Goal: Obtain resource: Download file/media

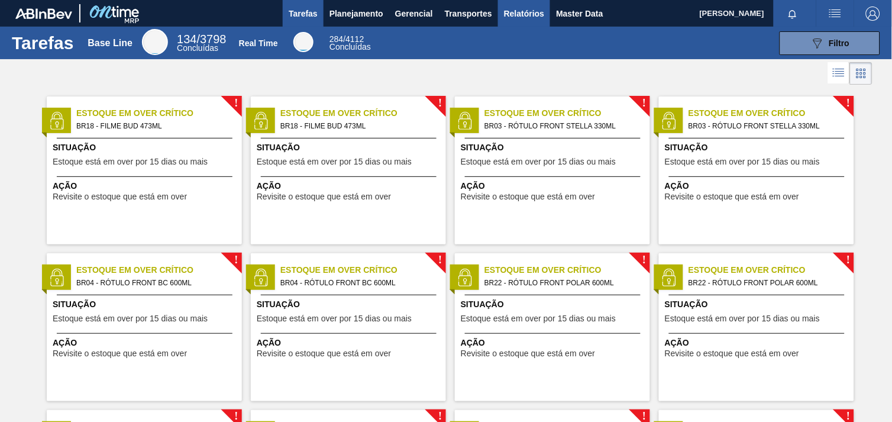
drag, startPoint x: 516, startPoint y: 10, endPoint x: 523, endPoint y: 24, distance: 15.6
click at [516, 10] on span "Relatórios" at bounding box center [524, 14] width 40 height 14
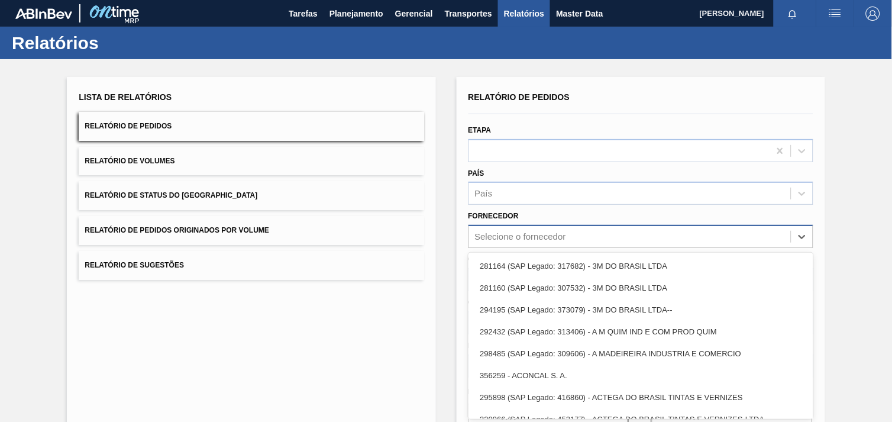
click at [603, 240] on div "Relatório de Pedidos Etapa País País Fornecedor option 281164 (SAP Legado: 3176…" at bounding box center [640, 282] width 345 height 387
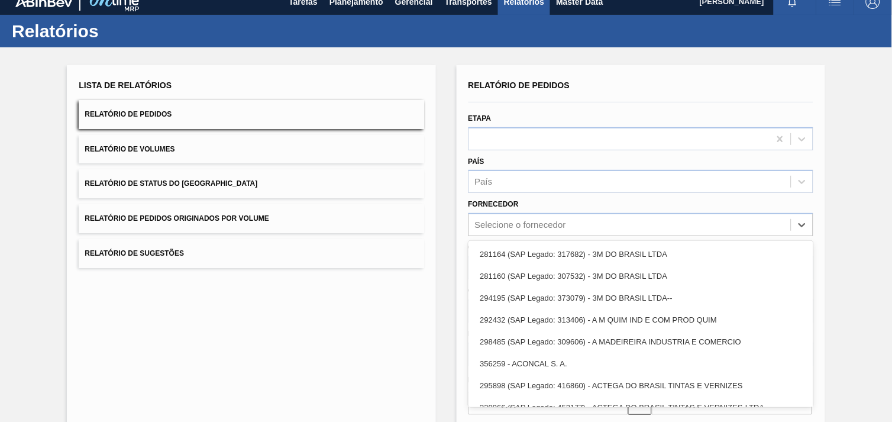
paste input "295228"
type input "295228"
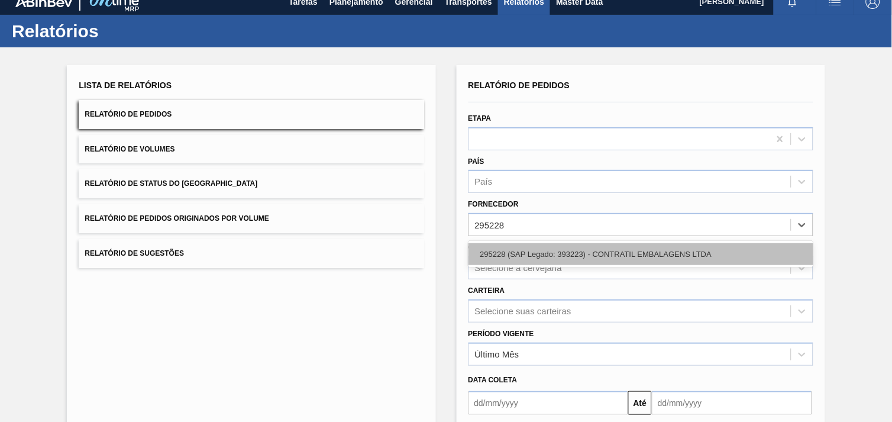
click at [591, 247] on div "295228 (SAP Legado: 393223) - CONTRATIL EMBALAGENS LTDA" at bounding box center [640, 254] width 345 height 22
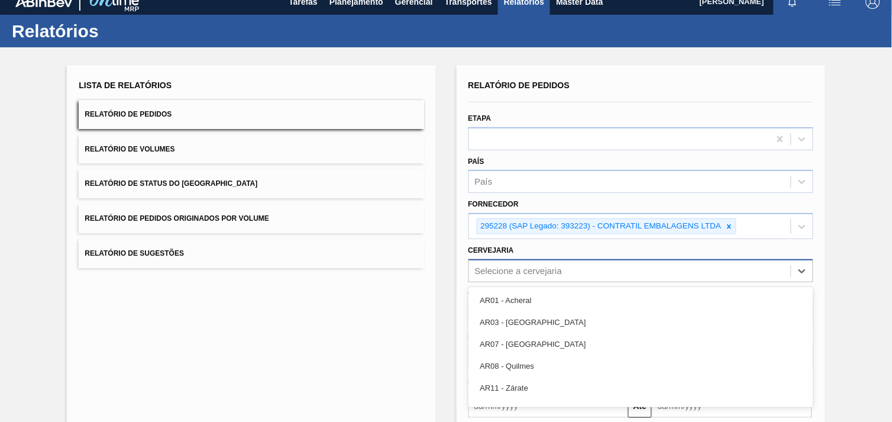
click at [557, 268] on div "option AR01 - Acheral focused, 1 of 93. 93 results available. Use Up and Down t…" at bounding box center [640, 270] width 345 height 23
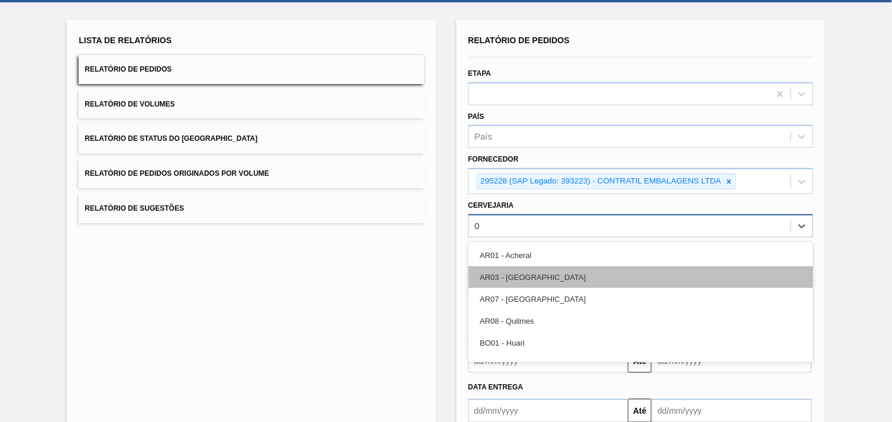
type input "05"
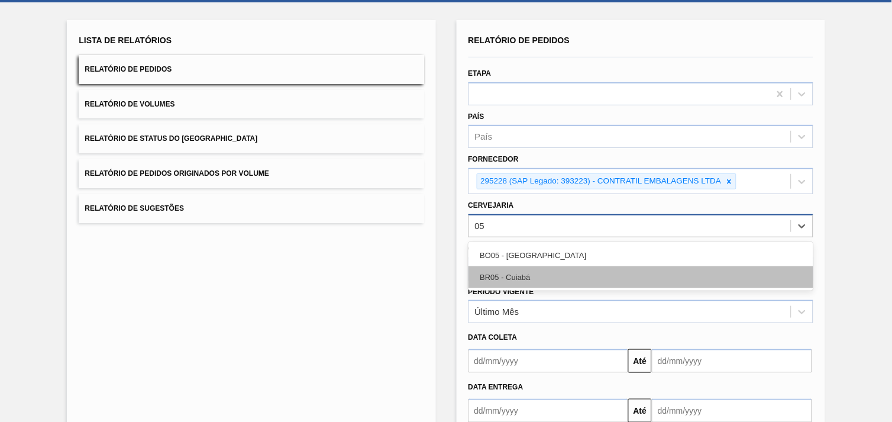
click at [559, 269] on div "BR05 - Cuiabá" at bounding box center [640, 277] width 345 height 22
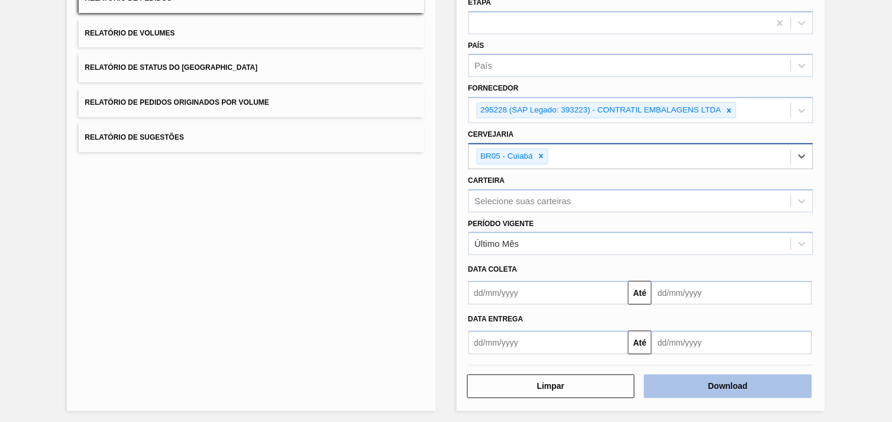
scroll to position [128, 0]
click at [760, 379] on button "Download" at bounding box center [728, 386] width 168 height 24
